Goal: Task Accomplishment & Management: Manage account settings

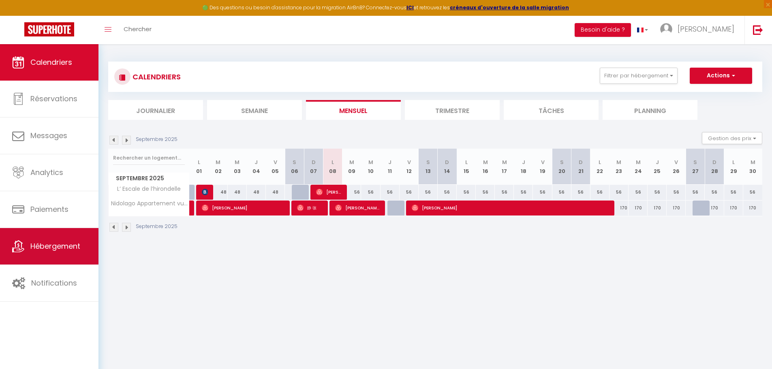
click at [46, 248] on span "Hébergement" at bounding box center [55, 246] width 50 height 10
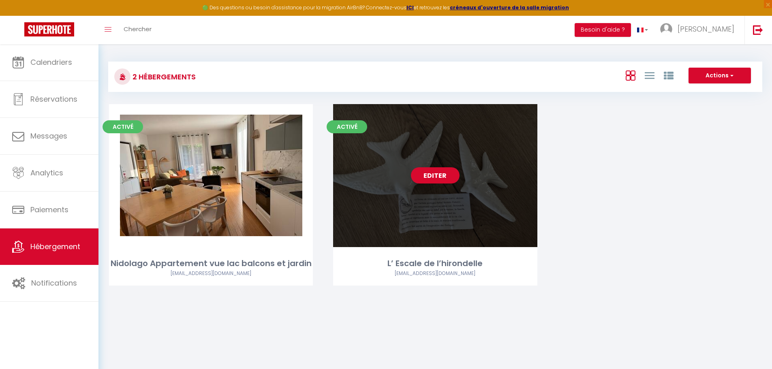
click at [422, 176] on link "Editer" at bounding box center [435, 175] width 49 height 16
select select "3"
select select "2"
select select "1"
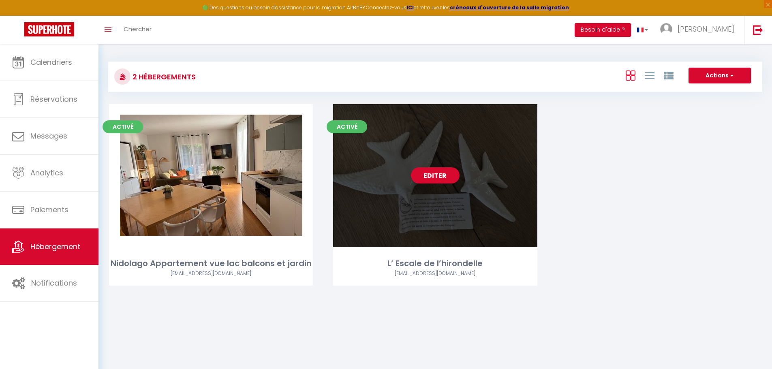
select select "28"
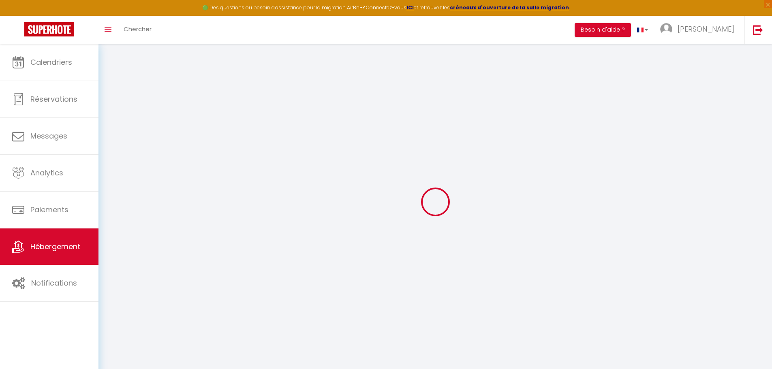
select select
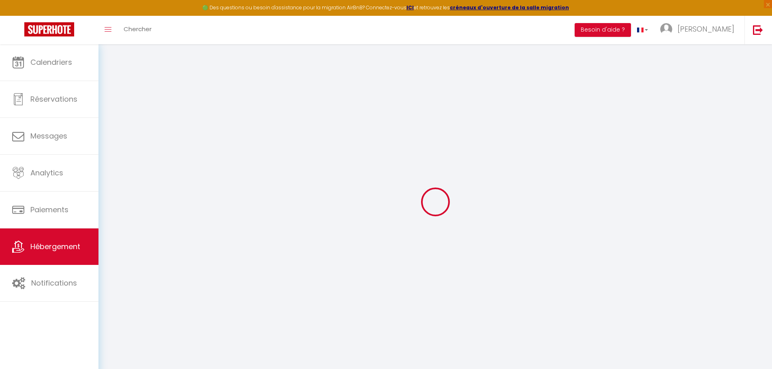
select select
checkbox input "false"
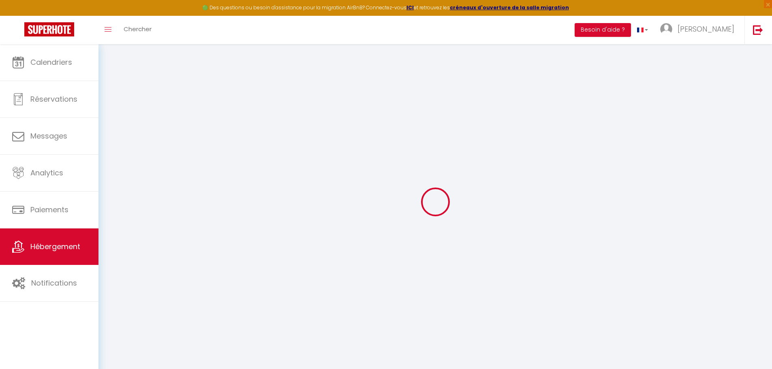
select select
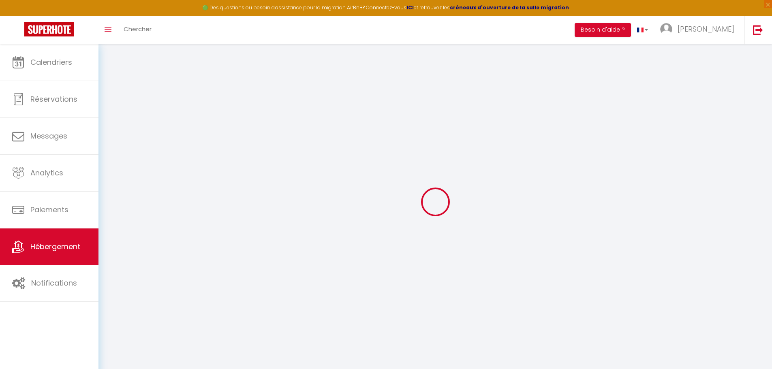
select select
checkbox input "false"
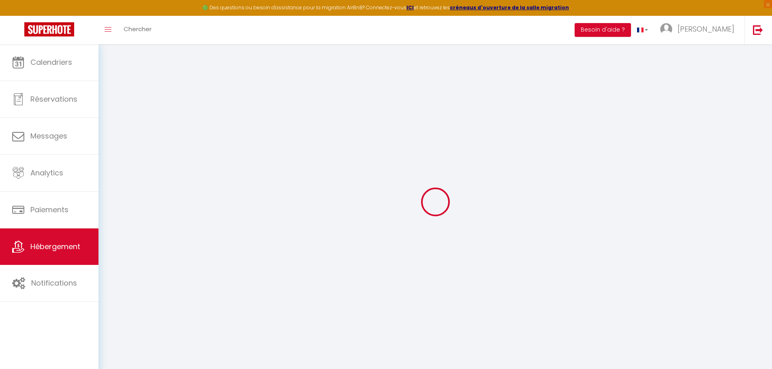
checkbox input "false"
select select
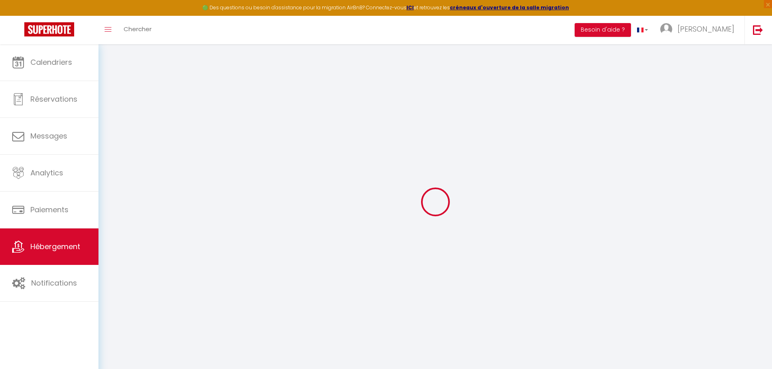
select select
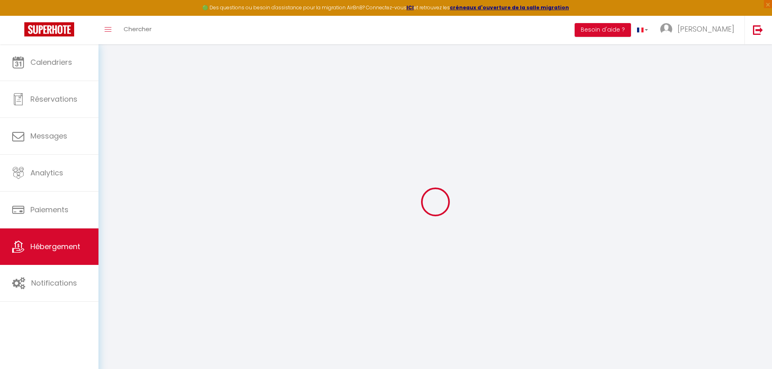
checkbox input "false"
select select
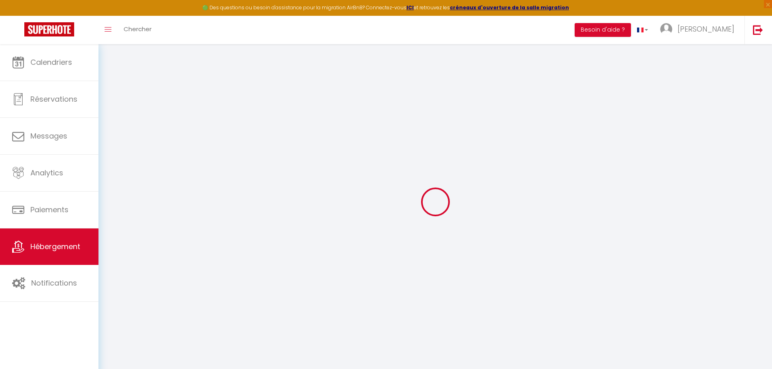
select select
type input "L’ Escale de l’hirondelle"
select select "2"
type input "49"
type input "20"
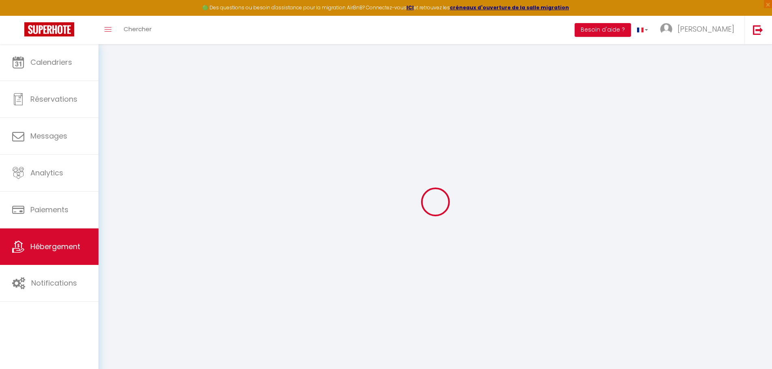
select select
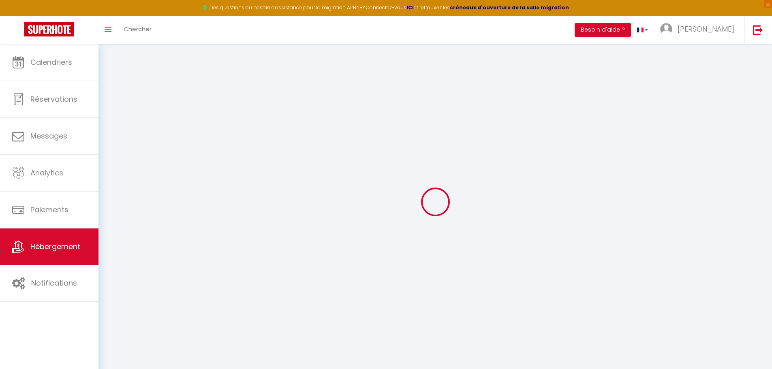
type input "15 PLACE DU 5 SEPTEMBRE"
type input "88330"
type input "Rehaincourt"
type input "[EMAIL_ADDRESS][DOMAIN_NAME]"
select select
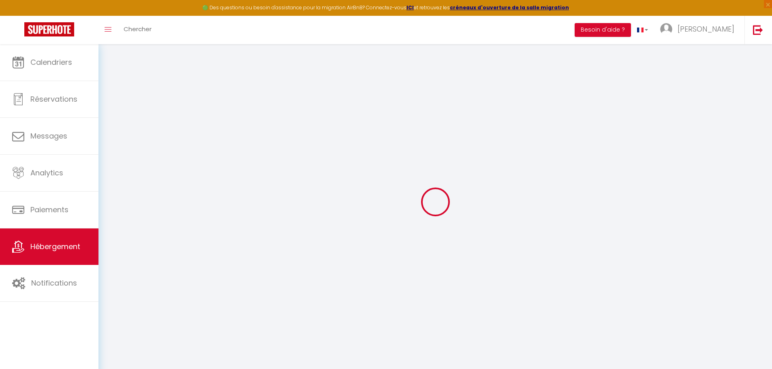
checkbox input "false"
type input "0"
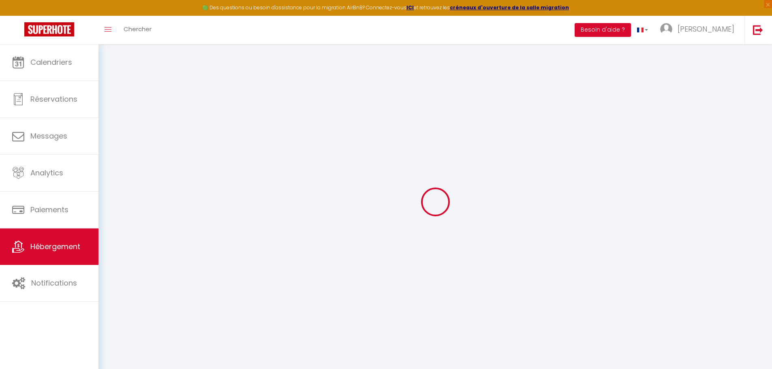
type input "0"
select select
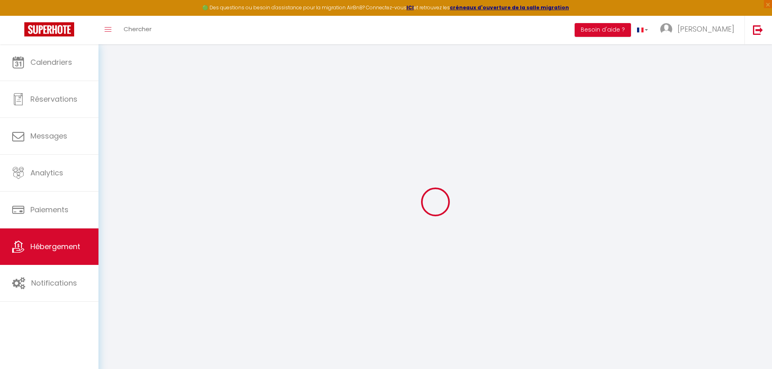
select select
checkbox input "false"
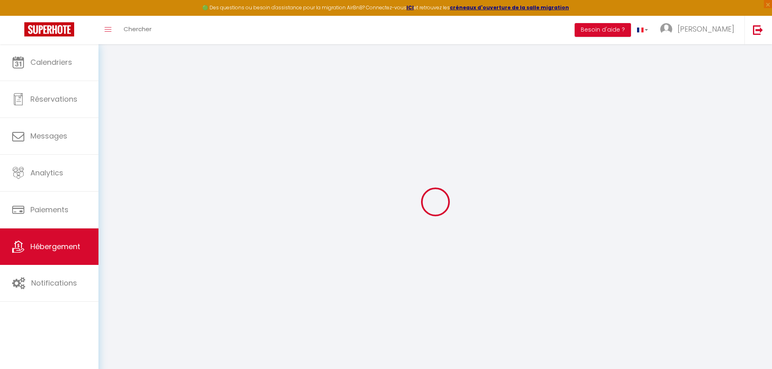
checkbox input "false"
select select
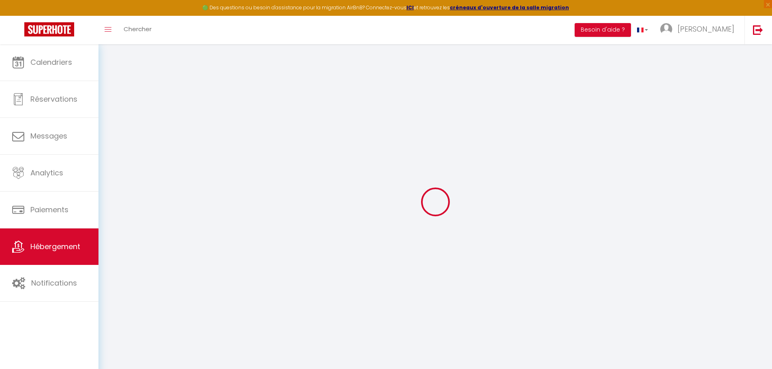
select select
checkbox input "false"
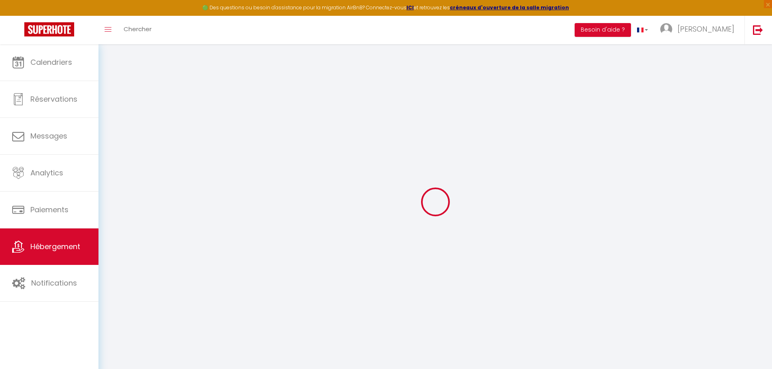
checkbox input "false"
select select
checkbox input "false"
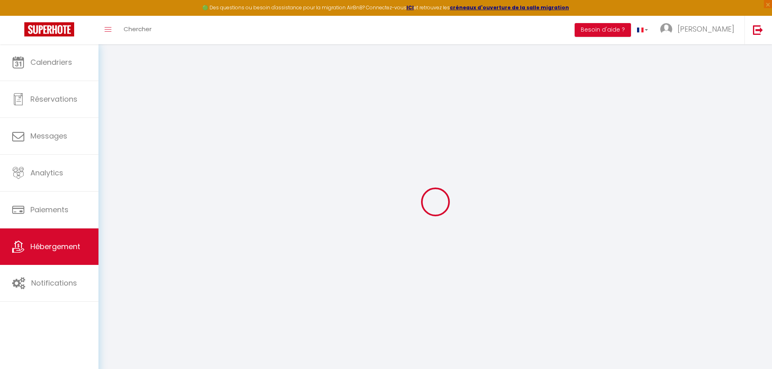
checkbox input "false"
select select "16:00"
select select "21:00"
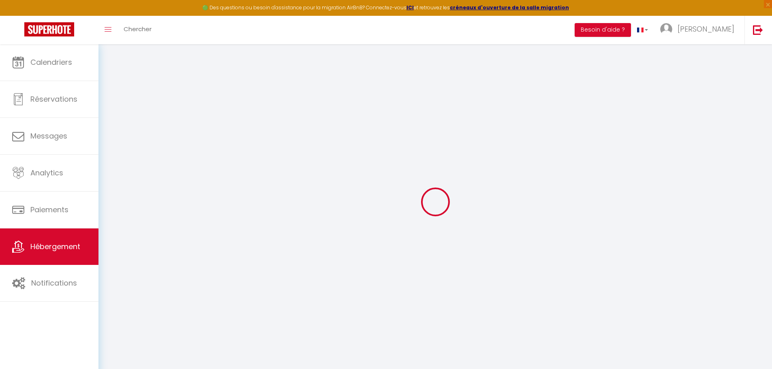
select select "10:00"
select select "30"
select select "120"
select select
checkbox input "false"
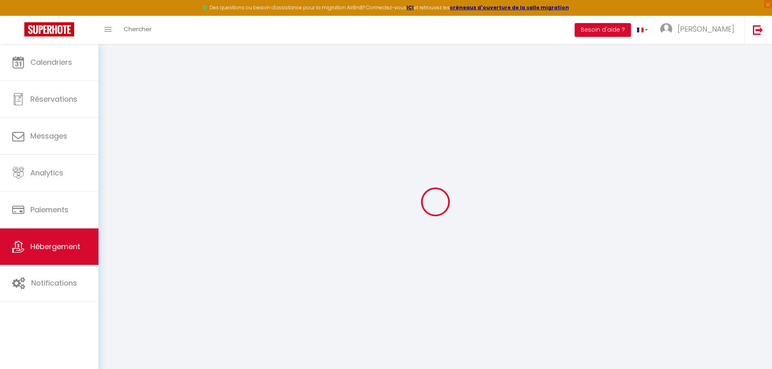
checkbox input "false"
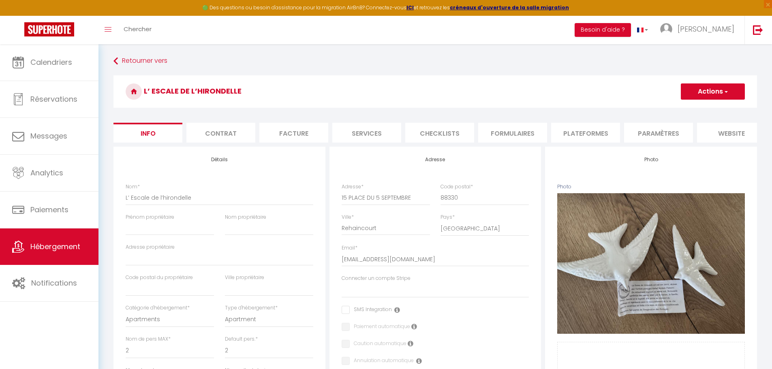
select select
checkbox input "false"
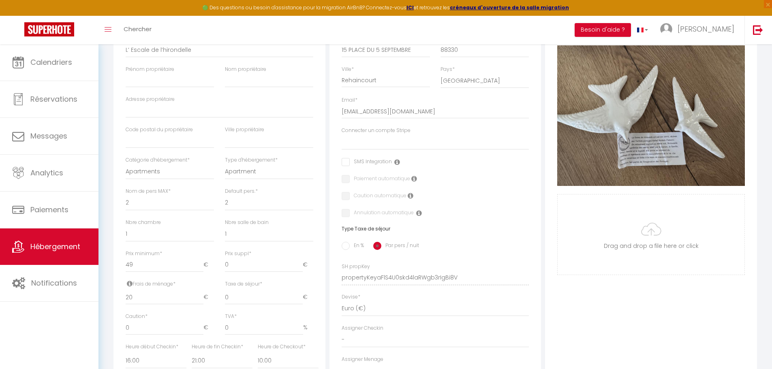
scroll to position [162, 0]
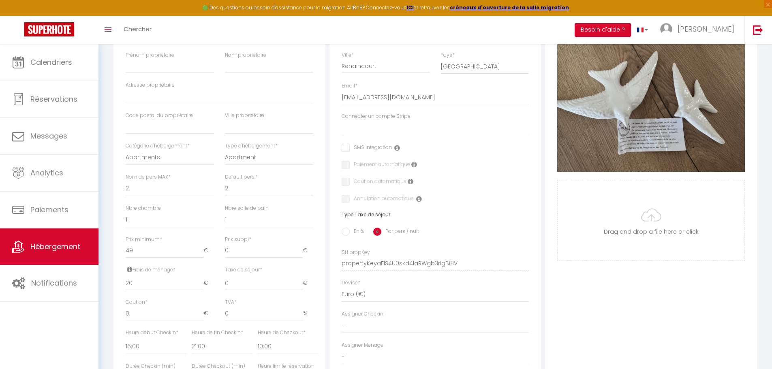
click at [131, 273] on icon at bounding box center [130, 269] width 6 height 6
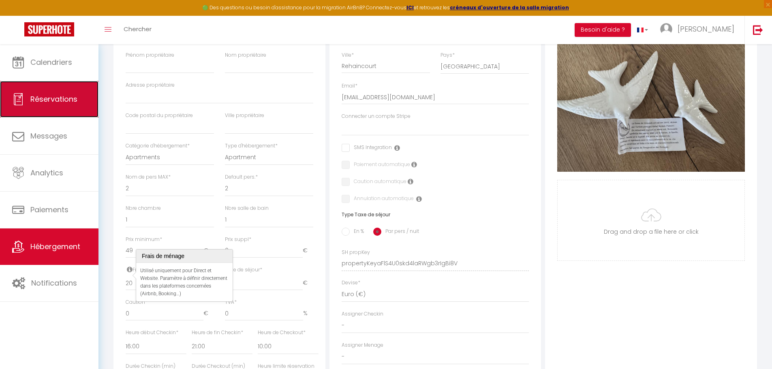
click at [53, 103] on span "Réservations" at bounding box center [53, 99] width 47 height 10
select select "not_cancelled"
